Goal: Task Accomplishment & Management: Use online tool/utility

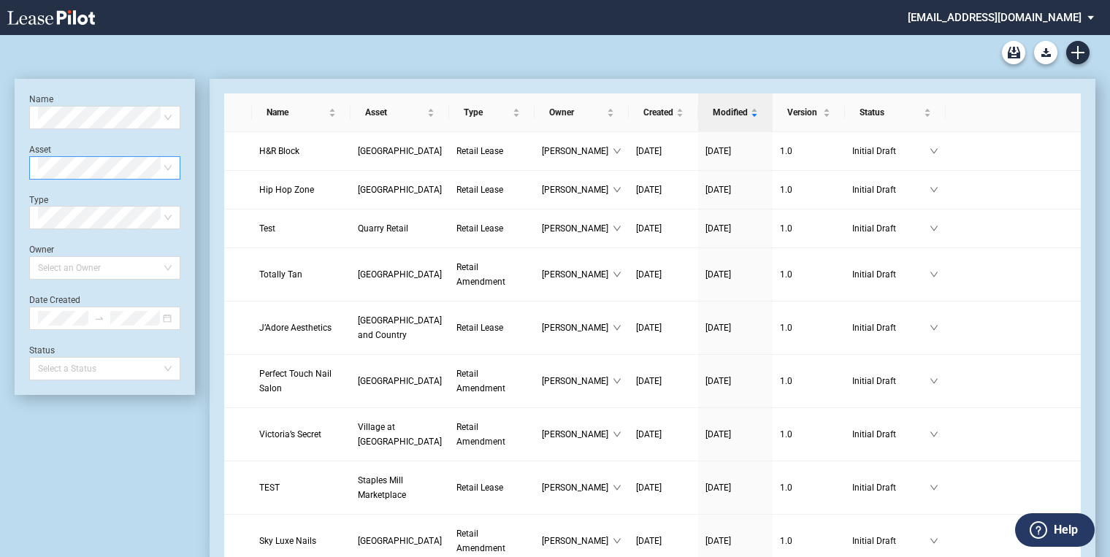
click at [164, 172] on span at bounding box center [105, 168] width 134 height 22
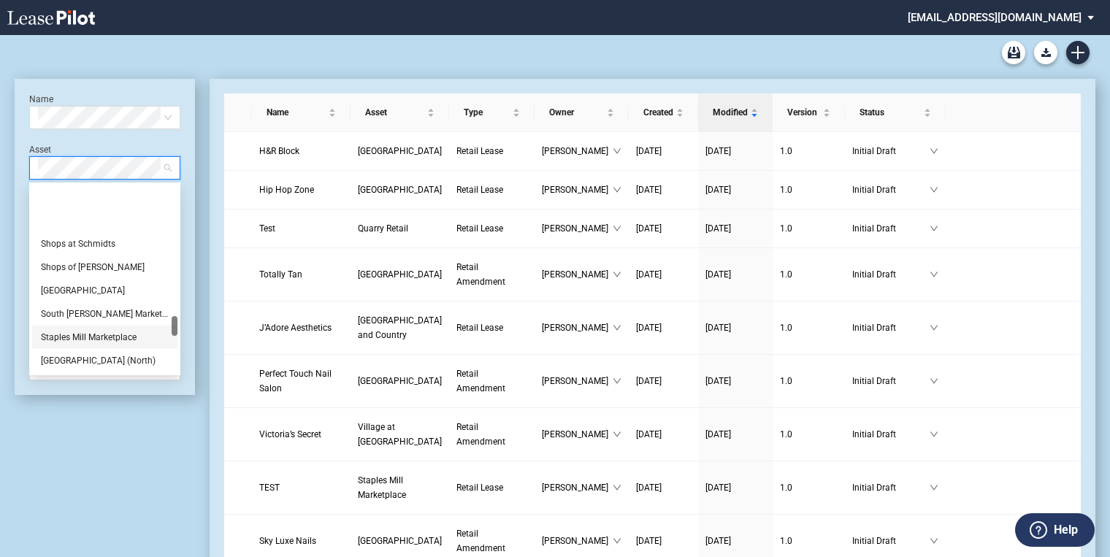
scroll to position [1227, 0]
click at [93, 345] on div "[GEOGRAPHIC_DATA]" at bounding box center [105, 349] width 128 height 15
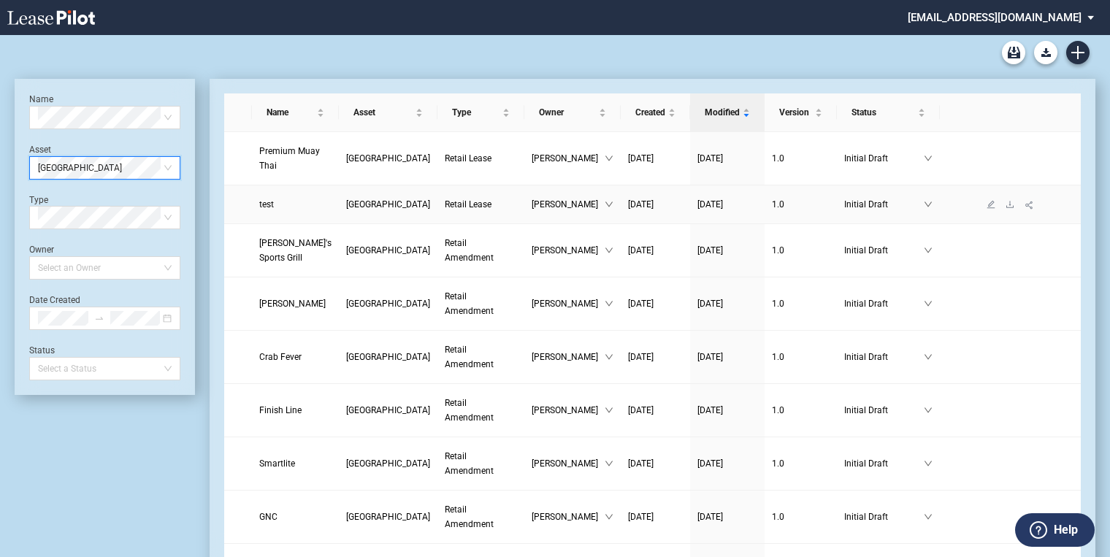
drag, startPoint x: 350, startPoint y: 213, endPoint x: 240, endPoint y: 212, distance: 110.3
click at [350, 210] on span "[GEOGRAPHIC_DATA]" at bounding box center [388, 204] width 84 height 10
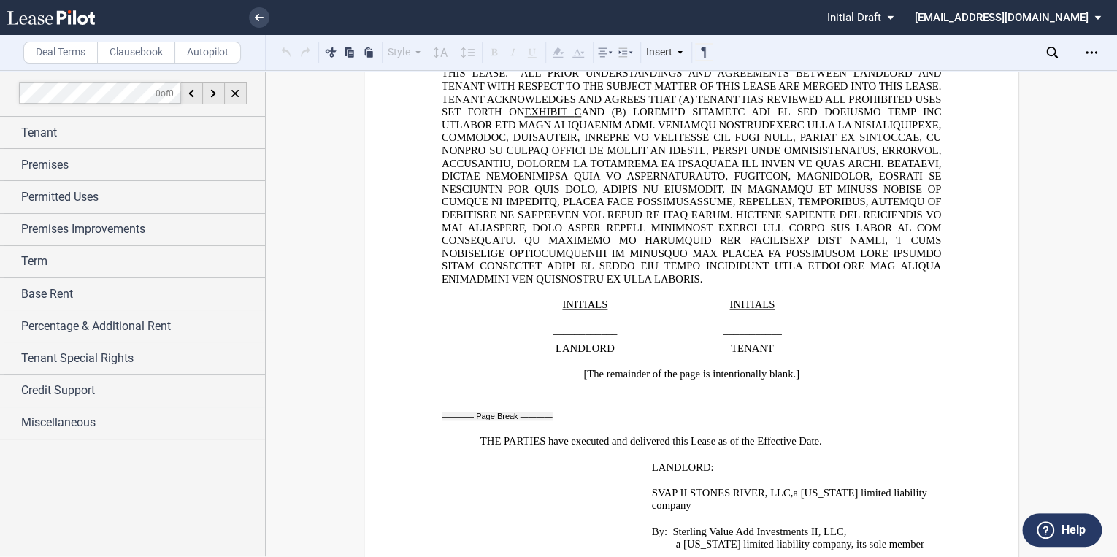
scroll to position [24824, 0]
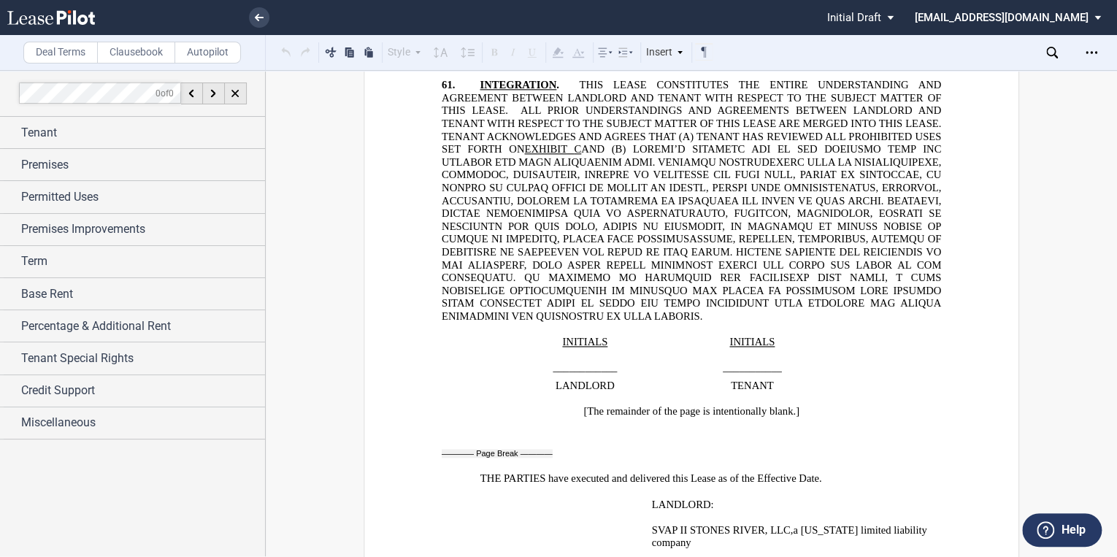
drag, startPoint x: 758, startPoint y: 334, endPoint x: 649, endPoint y: 185, distance: 184.5
drag, startPoint x: 649, startPoint y: 185, endPoint x: 657, endPoint y: 184, distance: 8.1
copy td "SVAP II STONES RIVER, LLC , a [US_STATE] limited liability company ﻿ By: Sterli…"
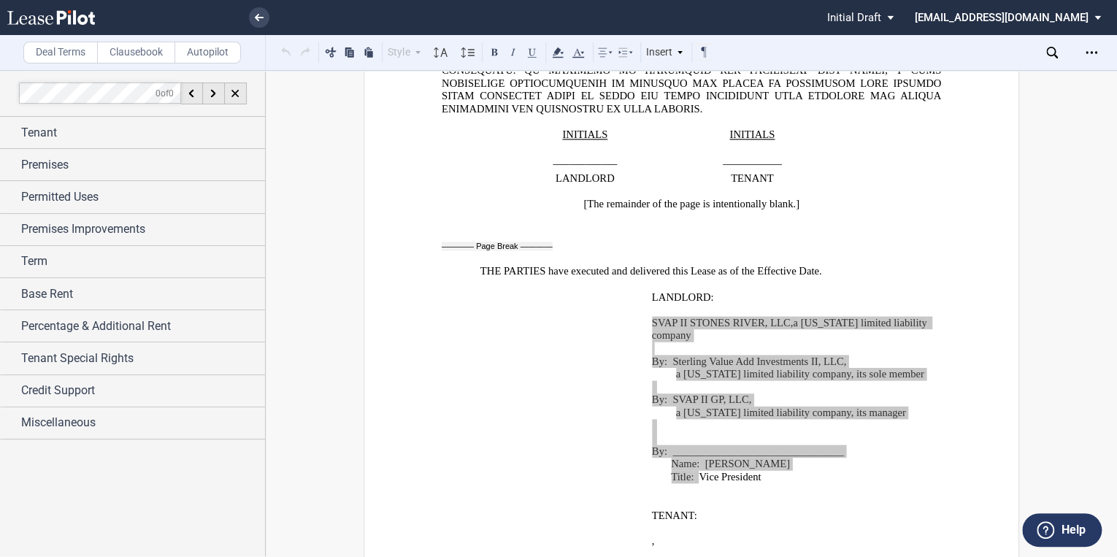
scroll to position [25233, 0]
